Goal: Task Accomplishment & Management: Use online tool/utility

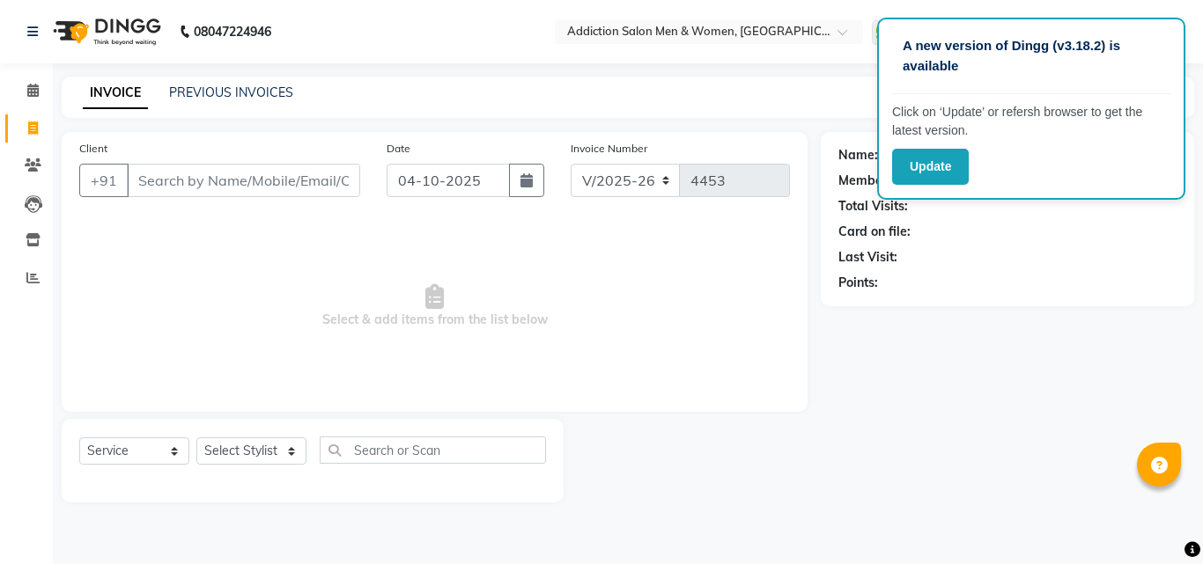
select select "6595"
select select "service"
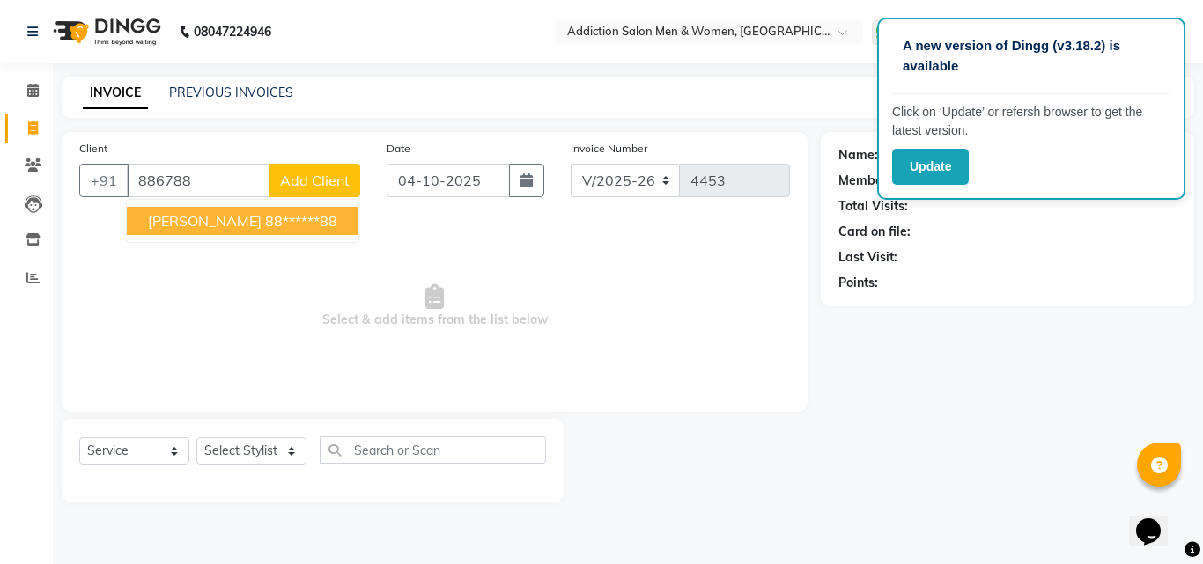
click at [197, 222] on span "[PERSON_NAME]" at bounding box center [205, 221] width 114 height 18
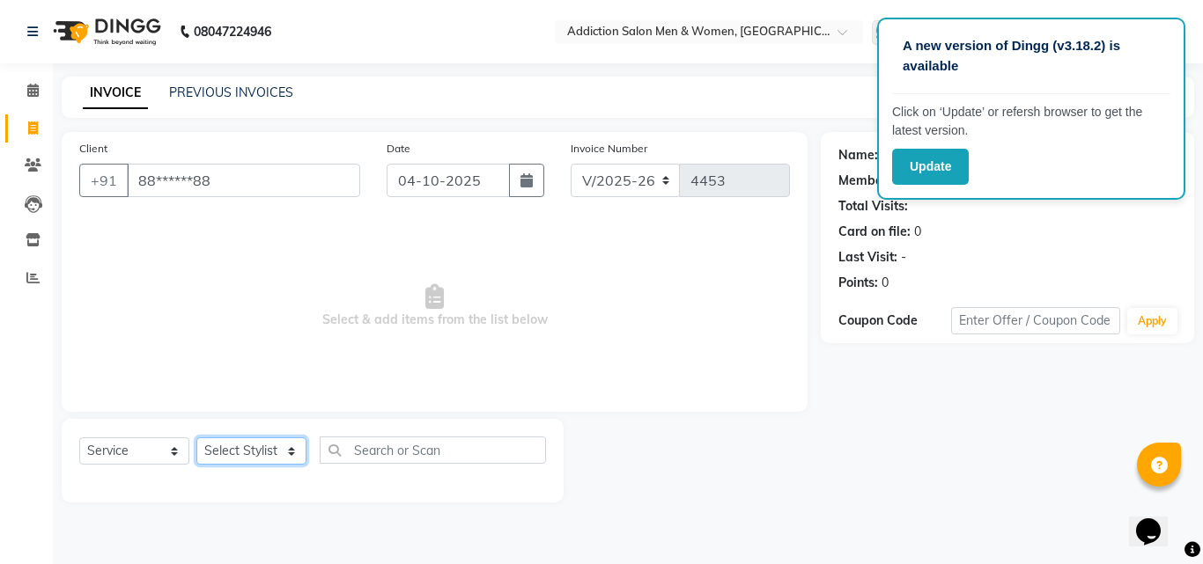
click at [248, 445] on select "Select Stylist Addiction Salon BANSIKA [PERSON_NAME] [PERSON_NAME] [PERSON_NAME…" at bounding box center [251, 451] width 110 height 27
click at [404, 380] on span "Select & add items from the list below" at bounding box center [434, 306] width 711 height 176
click at [306, 191] on input "88******88" at bounding box center [243, 180] width 233 height 33
type input "88******88"
drag, startPoint x: 1043, startPoint y: 79, endPoint x: 1041, endPoint y: 222, distance: 142.7
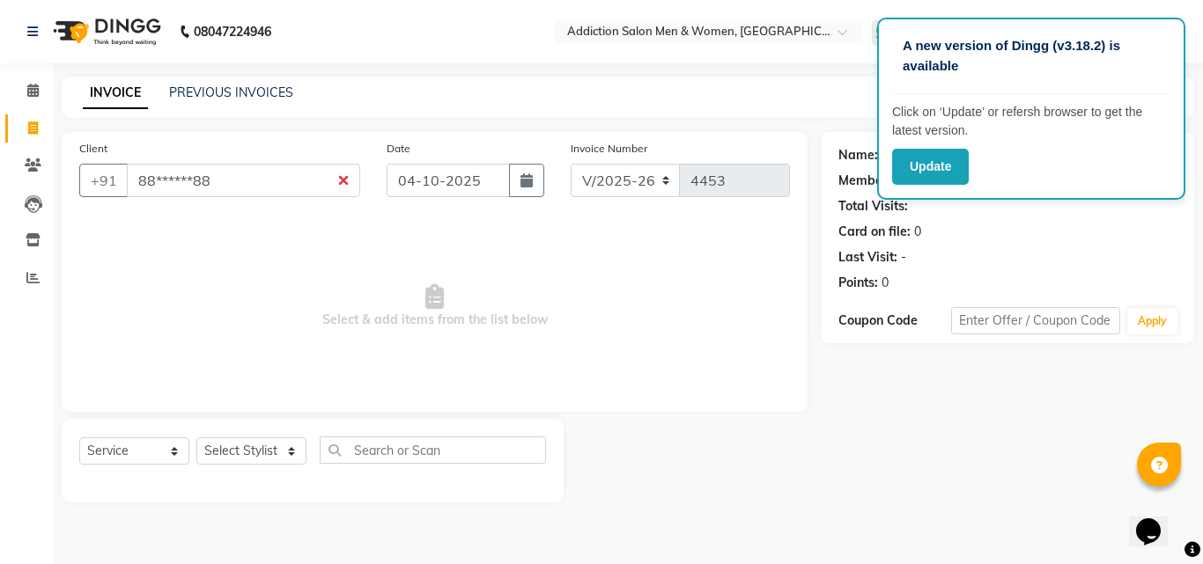
click at [1041, 222] on app-root "A new version of Dingg (v3.18.2) is available Click on ‘Update’ or refersh brow…" at bounding box center [601, 264] width 1203 height 529
click at [932, 414] on div "Name: Dipak Kirana Membership: No Active Membership Total Visits: Card on file:…" at bounding box center [1014, 317] width 387 height 371
click at [1057, 94] on div "A new version of Dingg (v3.18.2) is available Click on ‘Update’ or refersh brow…" at bounding box center [1031, 109] width 308 height 182
click at [941, 163] on button "Update" at bounding box center [930, 167] width 77 height 36
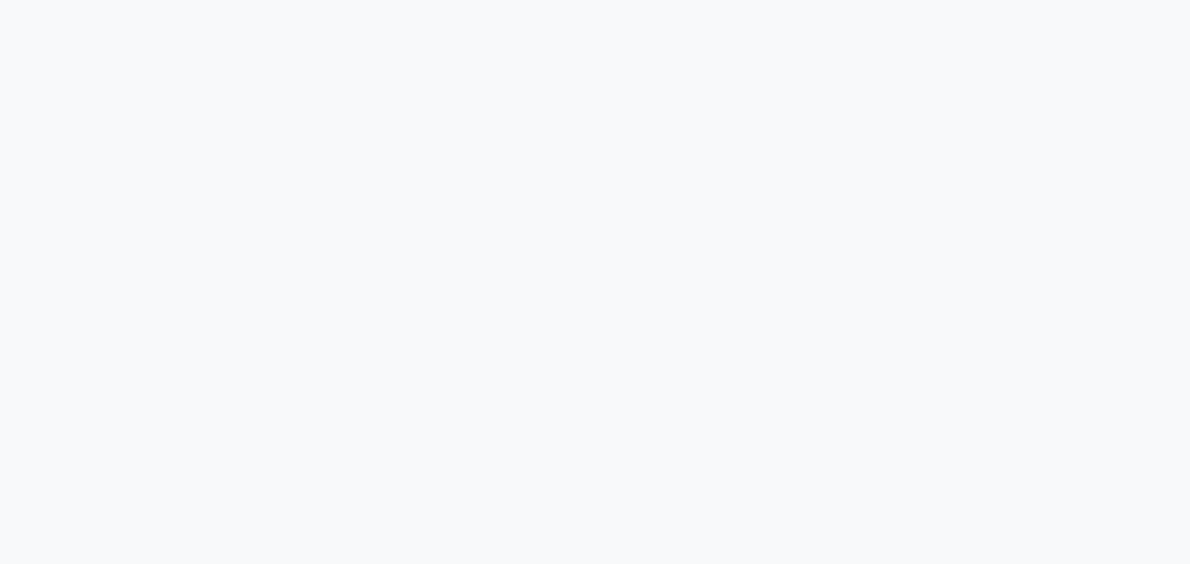
select select "service"
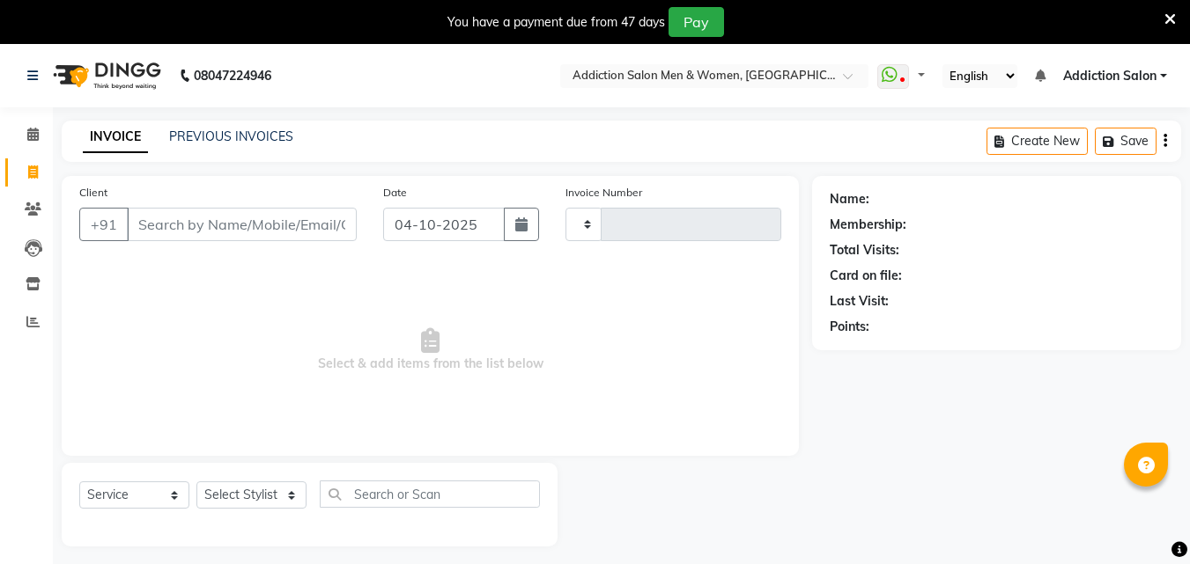
type input "4453"
select select "6595"
click at [243, 232] on input "Client" at bounding box center [242, 224] width 230 height 33
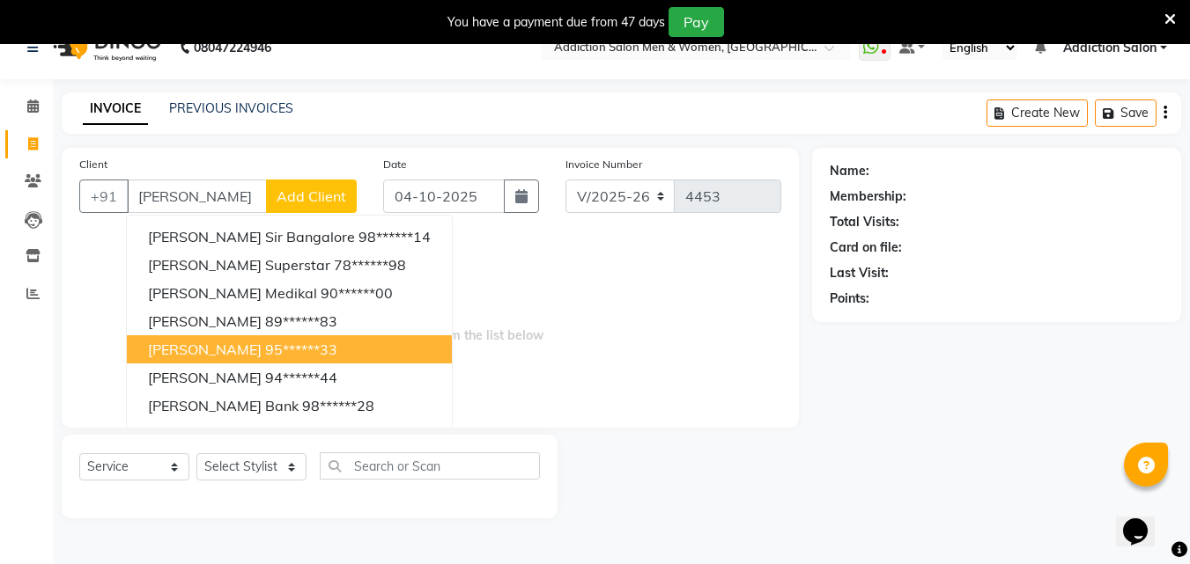
scroll to position [44, 0]
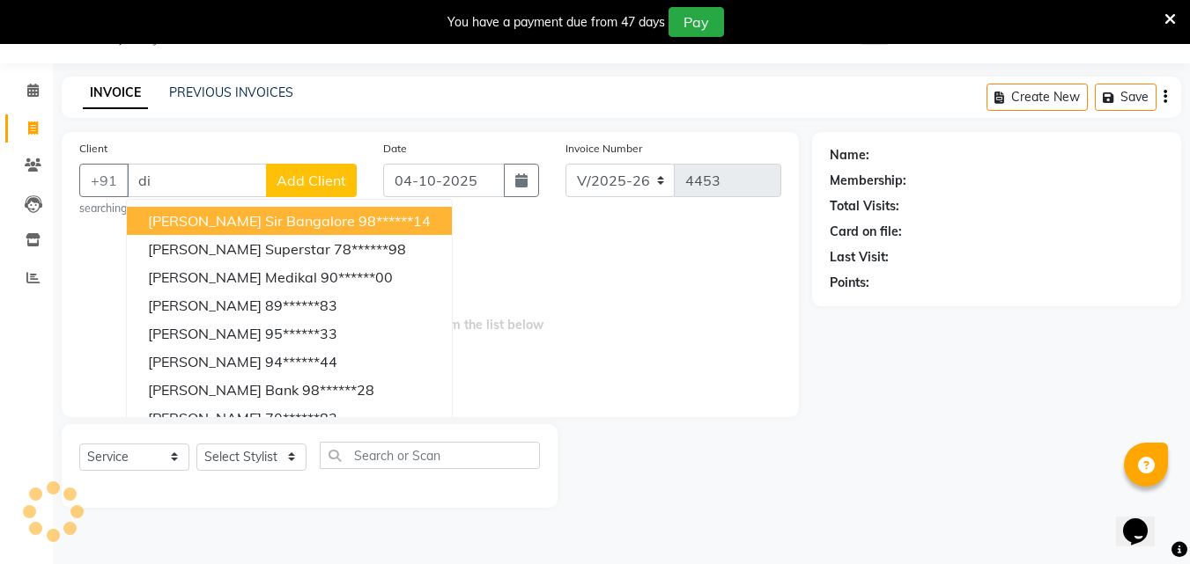
type input "d"
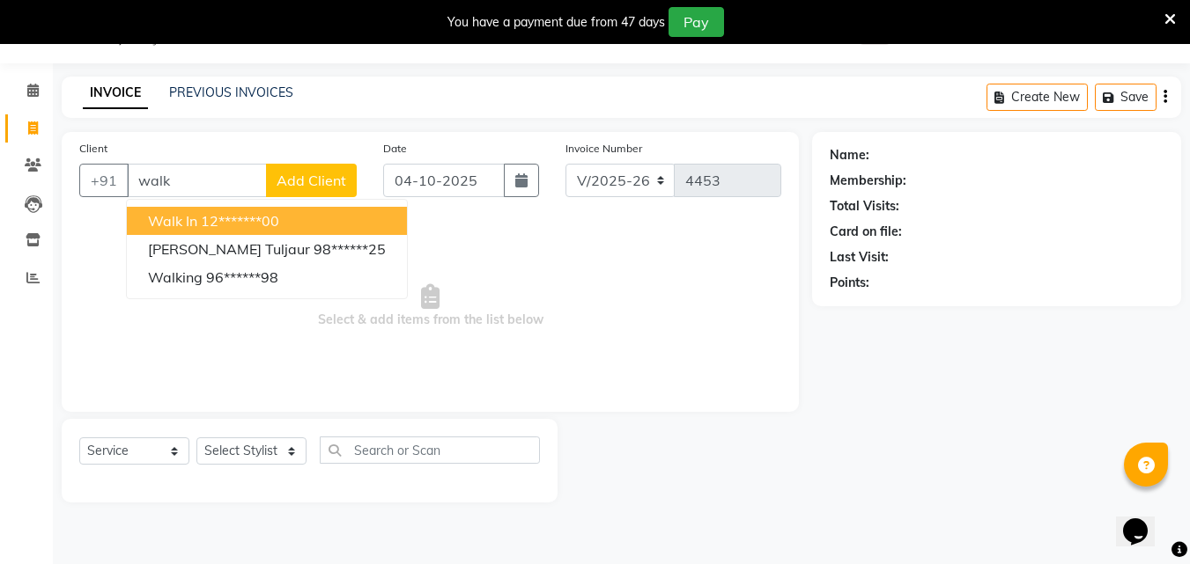
click at [170, 218] on span "Walk In" at bounding box center [172, 221] width 49 height 18
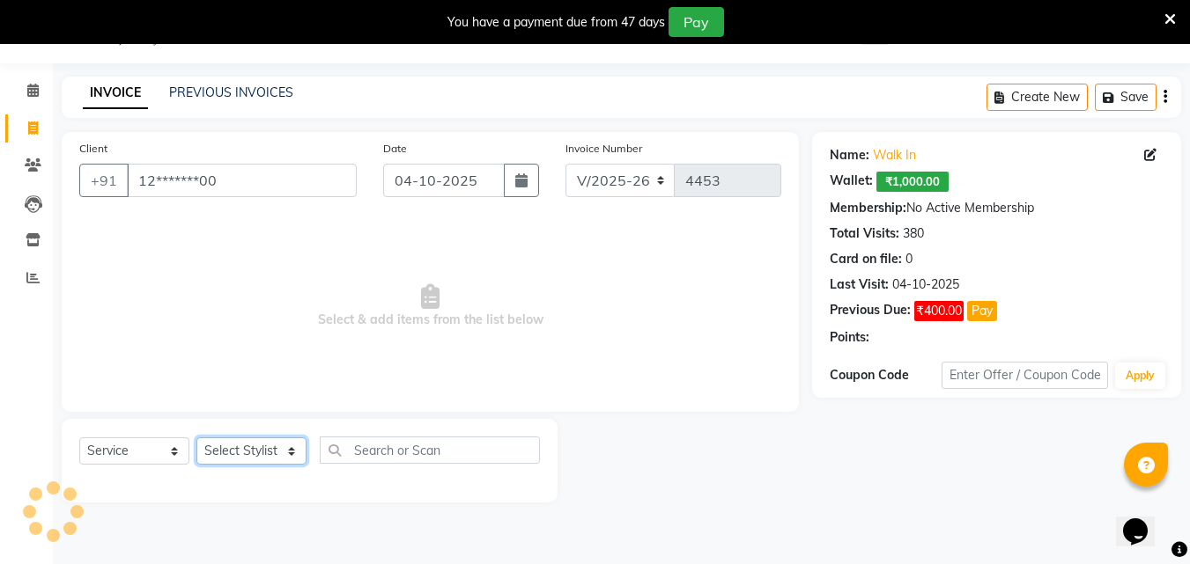
click at [255, 444] on select "Select Stylist Addiction Salon BANSIKA [PERSON_NAME] [PERSON_NAME] [PERSON_NAME…" at bounding box center [251, 451] width 110 height 27
click at [381, 321] on span "Select & add items from the list below" at bounding box center [430, 306] width 702 height 176
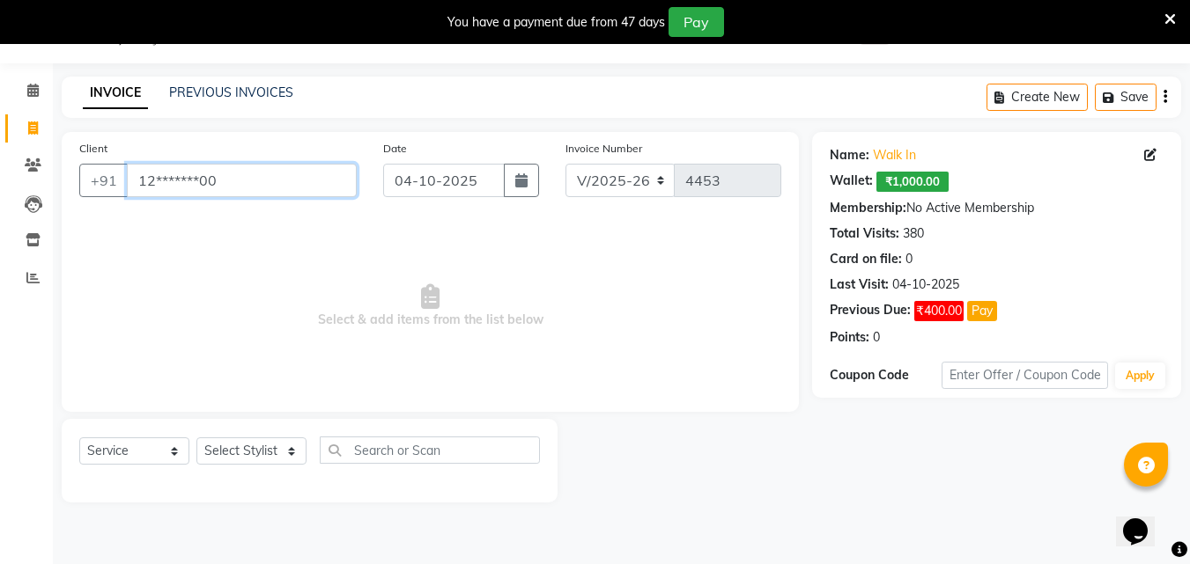
click at [290, 168] on input "12*******00" at bounding box center [242, 180] width 230 height 33
type input "1"
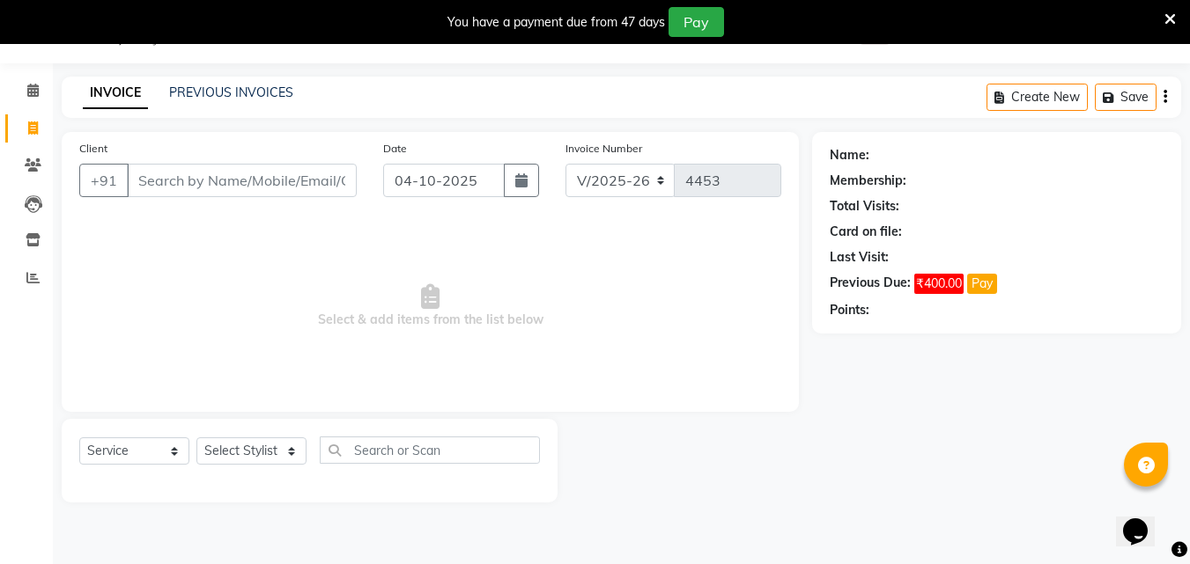
click at [382, 247] on span "Select & add items from the list below" at bounding box center [430, 306] width 702 height 176
click at [297, 449] on select "Select Stylist Addiction Salon BANSIKA [PERSON_NAME] [PERSON_NAME] [PERSON_NAME…" at bounding box center [251, 451] width 110 height 27
click at [393, 306] on span "Select & add items from the list below" at bounding box center [430, 306] width 702 height 176
click at [26, 283] on span at bounding box center [33, 279] width 31 height 20
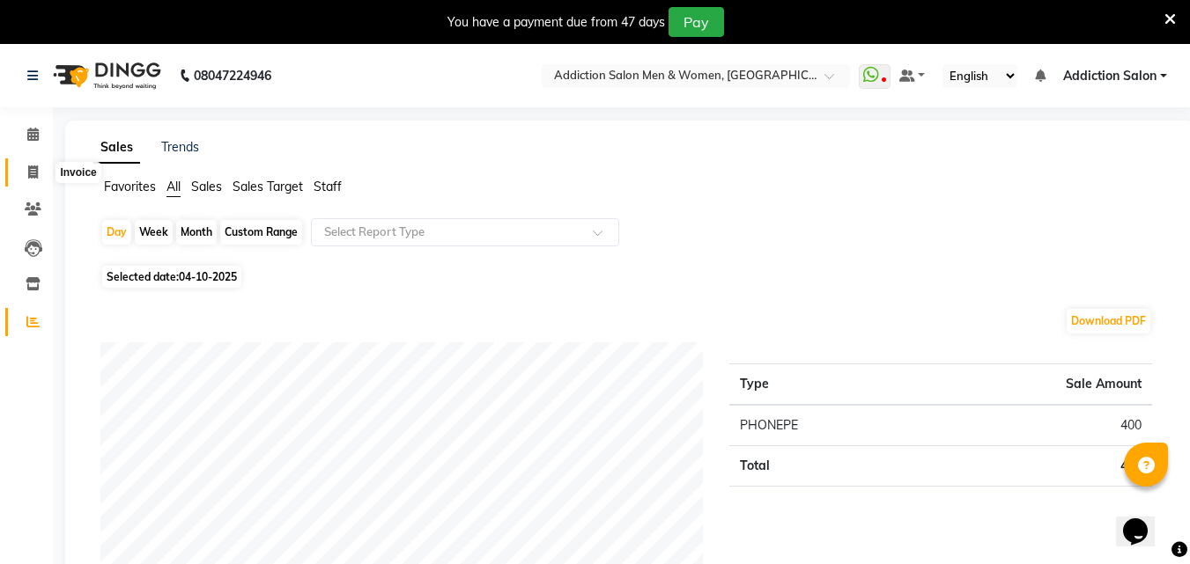
click at [30, 169] on icon at bounding box center [33, 172] width 10 height 13
select select "service"
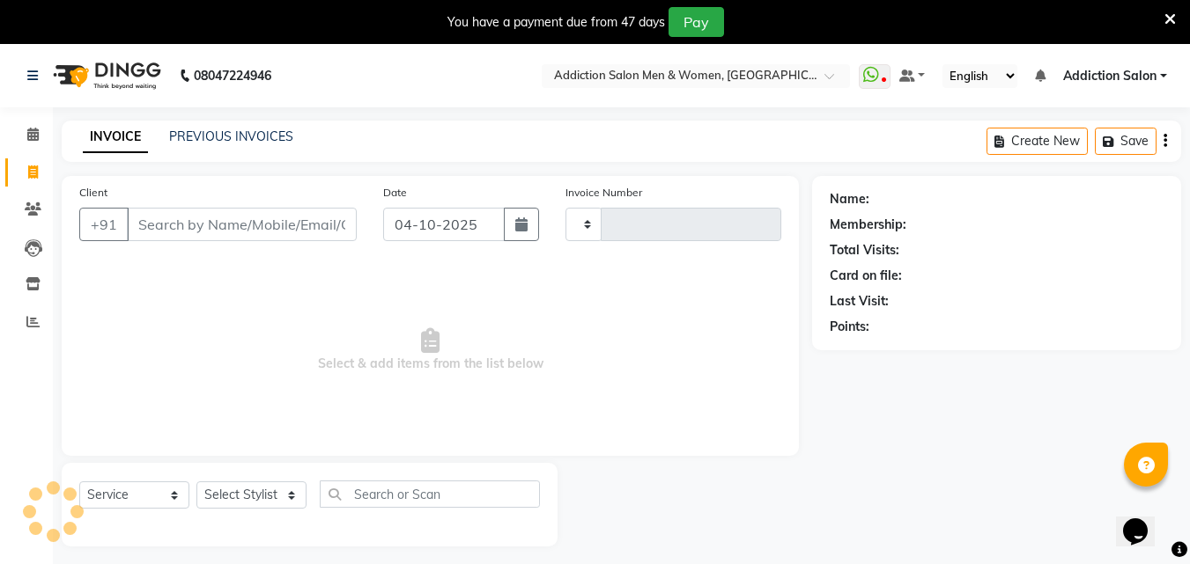
scroll to position [44, 0]
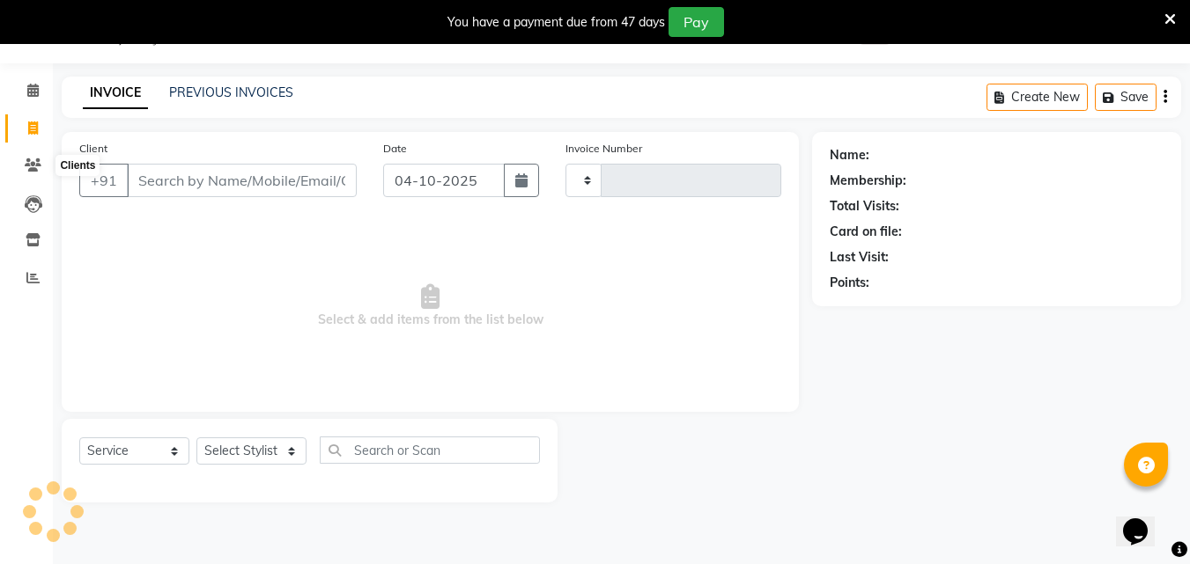
type input "4453"
select select "6595"
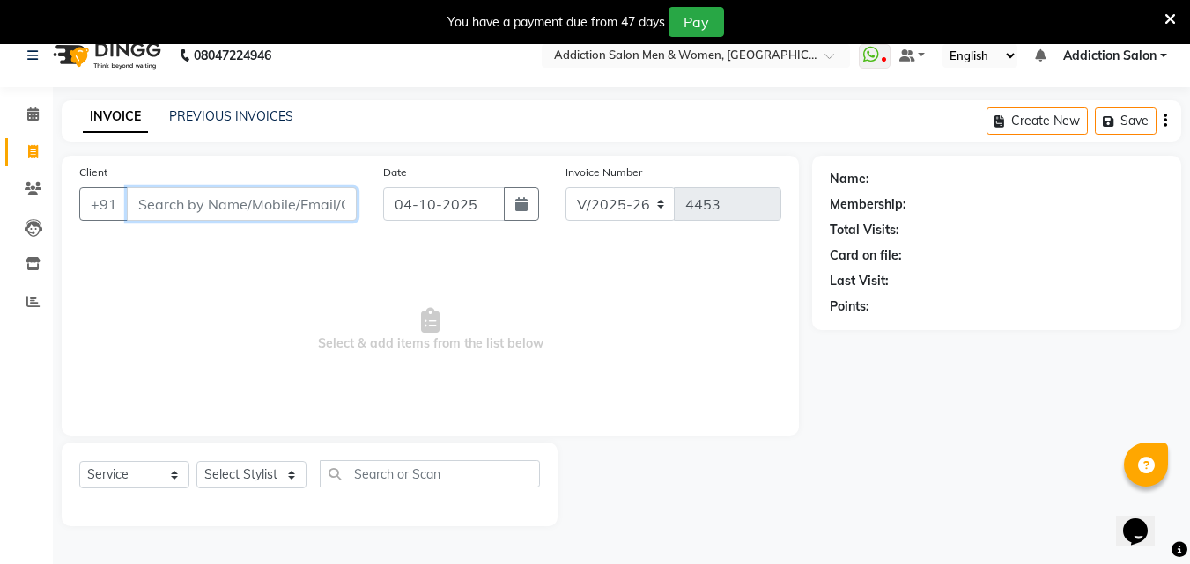
scroll to position [0, 0]
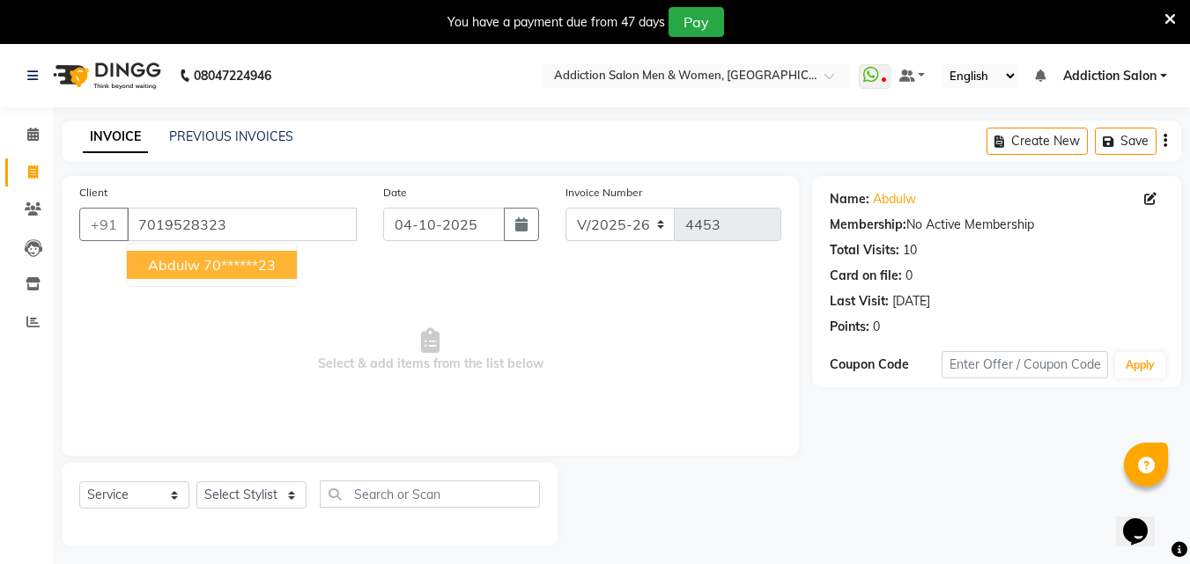
click at [210, 277] on button "Abdulw 70******23" at bounding box center [212, 265] width 170 height 28
type input "70******23"
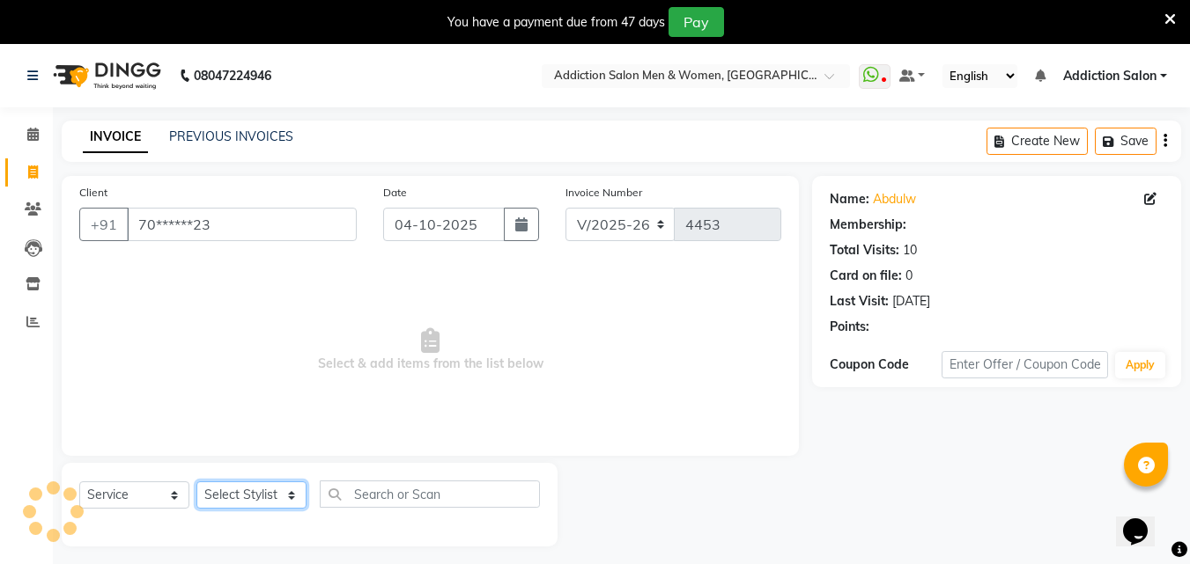
click at [284, 483] on select "Select Stylist Addiction Salon BANSIKA [PERSON_NAME] [PERSON_NAME] [PERSON_NAME…" at bounding box center [251, 495] width 110 height 27
select select "86847"
click at [196, 482] on select "Select Stylist Addiction Salon BANSIKA [PERSON_NAME] [PERSON_NAME] [PERSON_NAME…" at bounding box center [251, 495] width 110 height 27
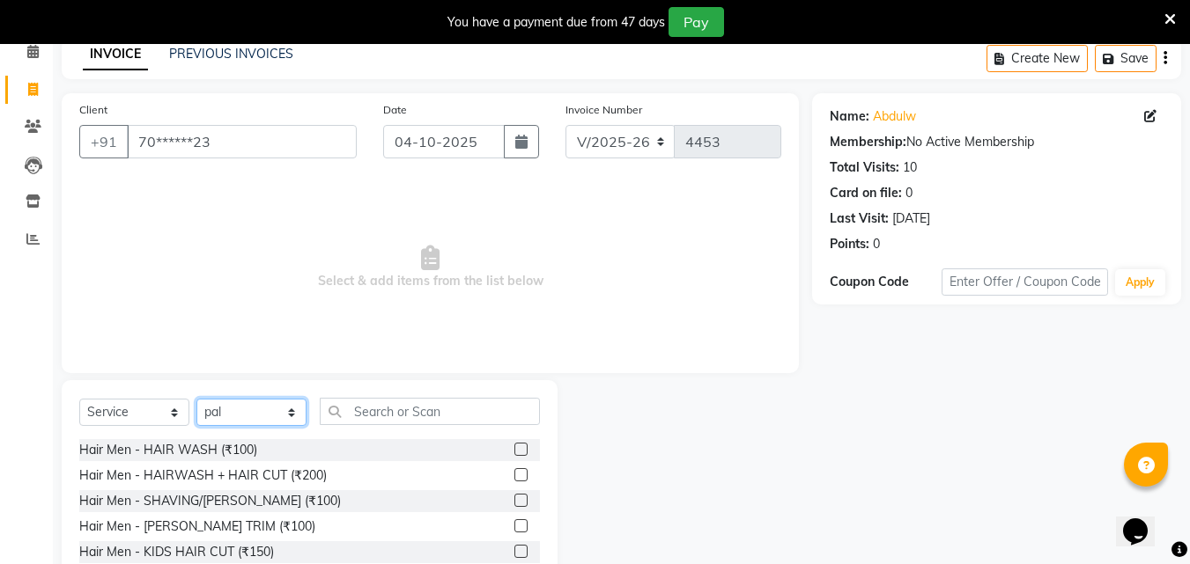
scroll to position [185, 0]
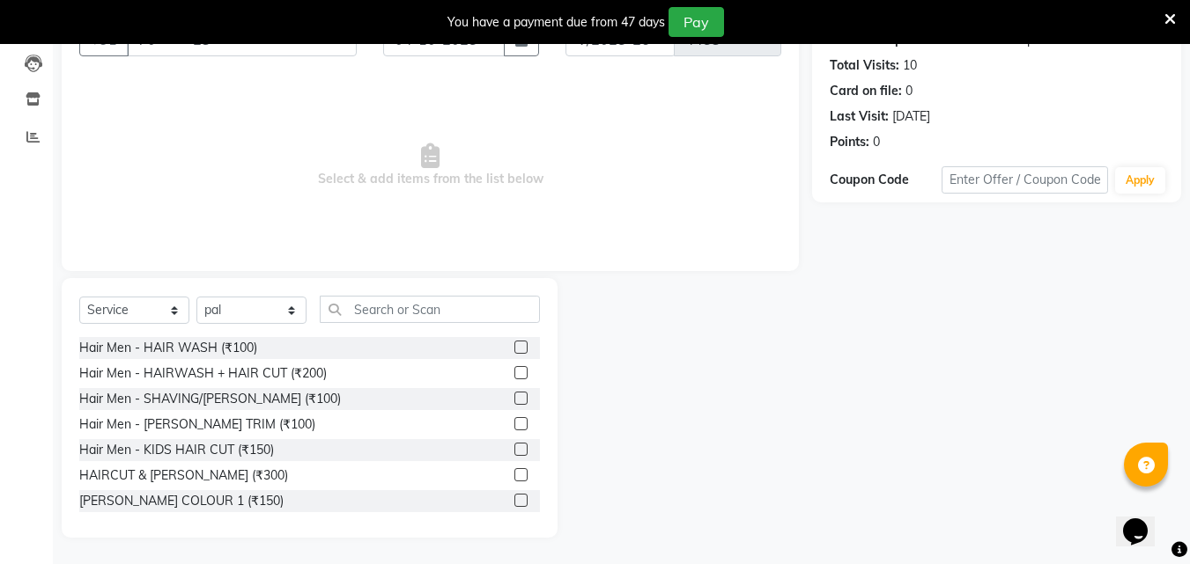
click at [514, 477] on label at bounding box center [520, 475] width 13 height 13
click at [514, 477] on input "checkbox" at bounding box center [519, 475] width 11 height 11
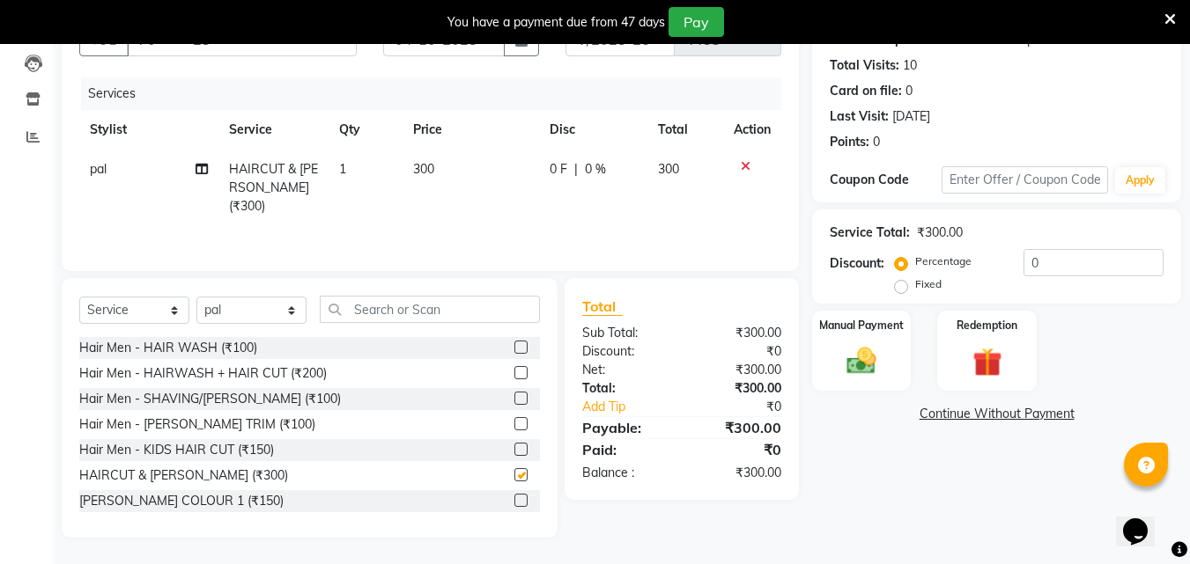
checkbox input "false"
click at [834, 340] on div "Manual Payment" at bounding box center [861, 351] width 103 height 84
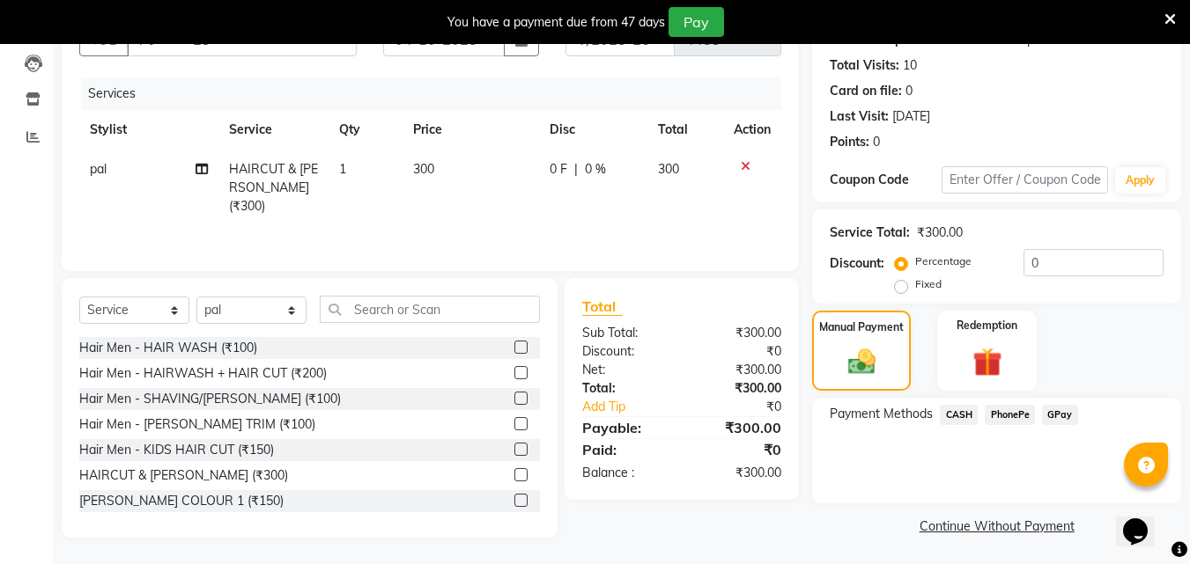
click at [1004, 420] on span "PhonePe" at bounding box center [1010, 415] width 50 height 20
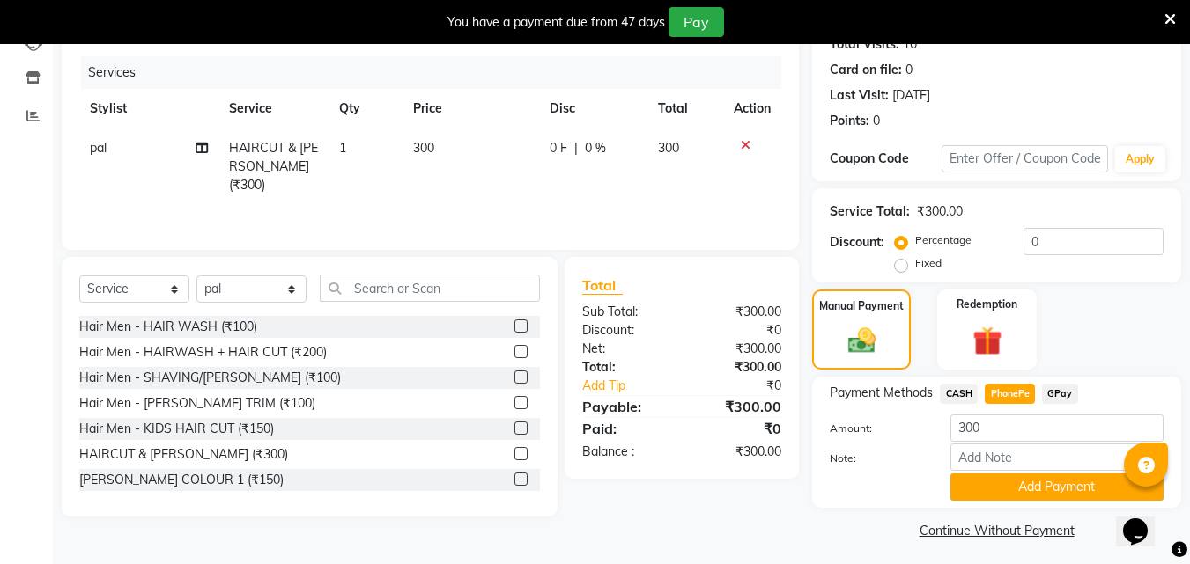
scroll to position [212, 0]
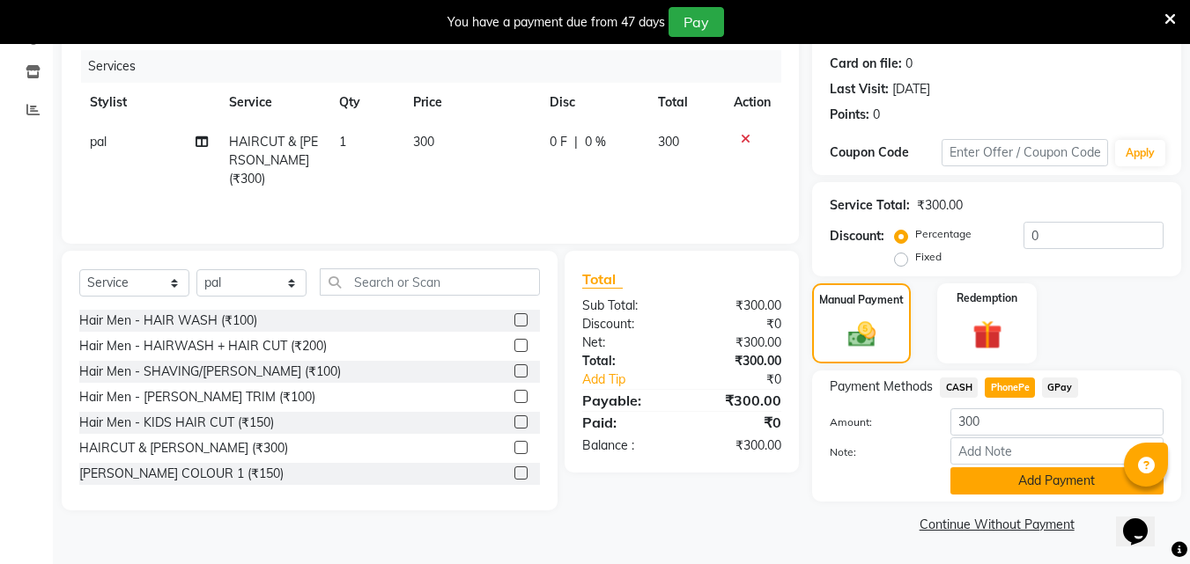
click at [1008, 477] on button "Add Payment" at bounding box center [1056, 481] width 213 height 27
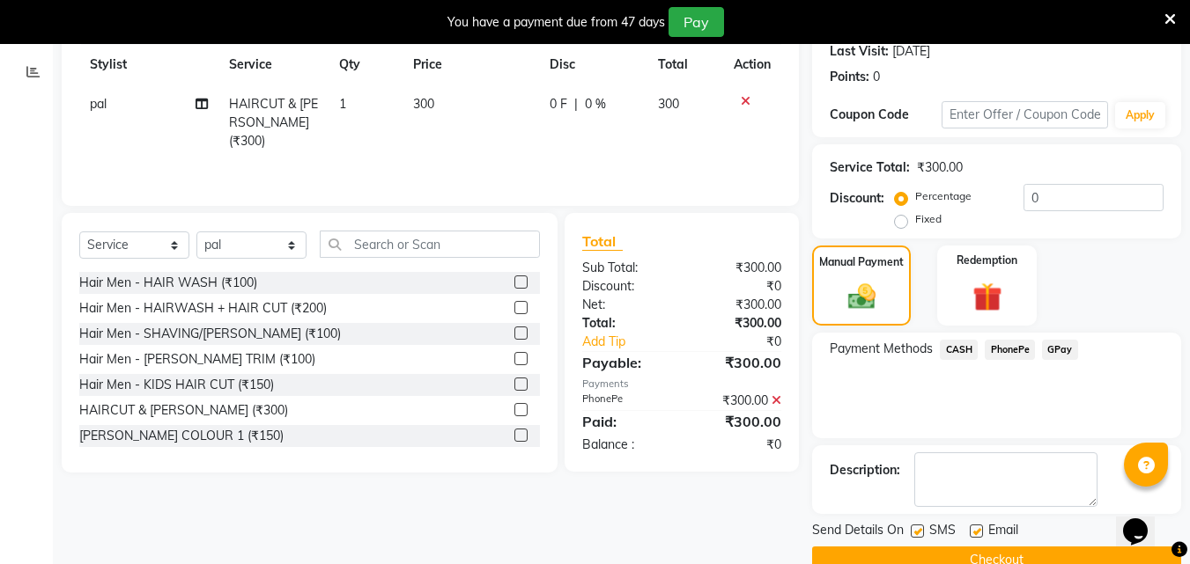
scroll to position [286, 0]
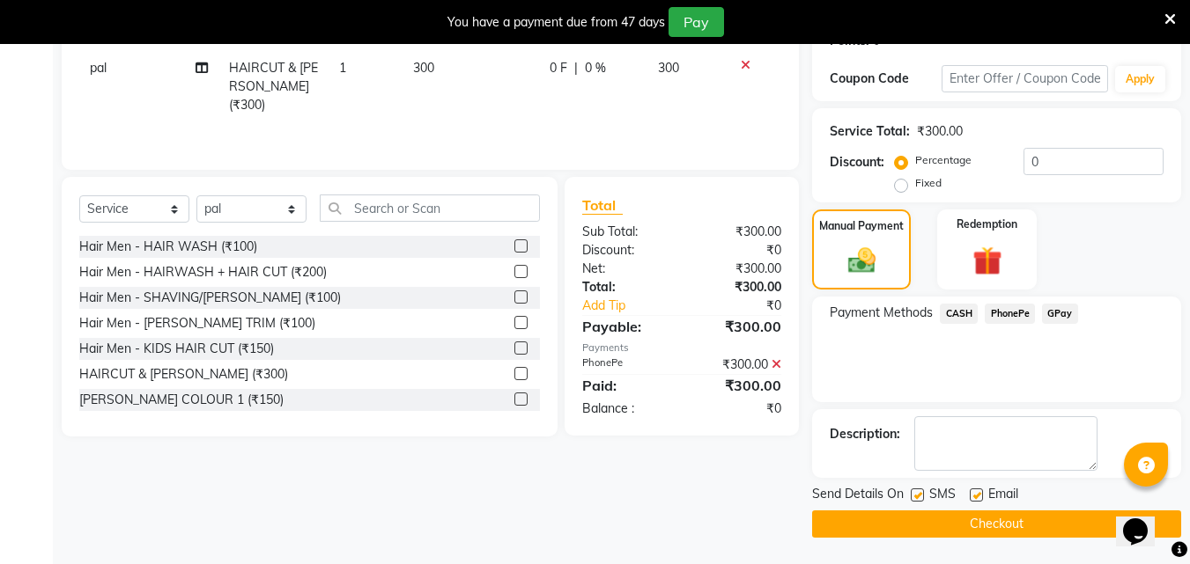
click at [1010, 522] on button "Checkout" at bounding box center [996, 524] width 369 height 27
